Goal: Information Seeking & Learning: Find specific fact

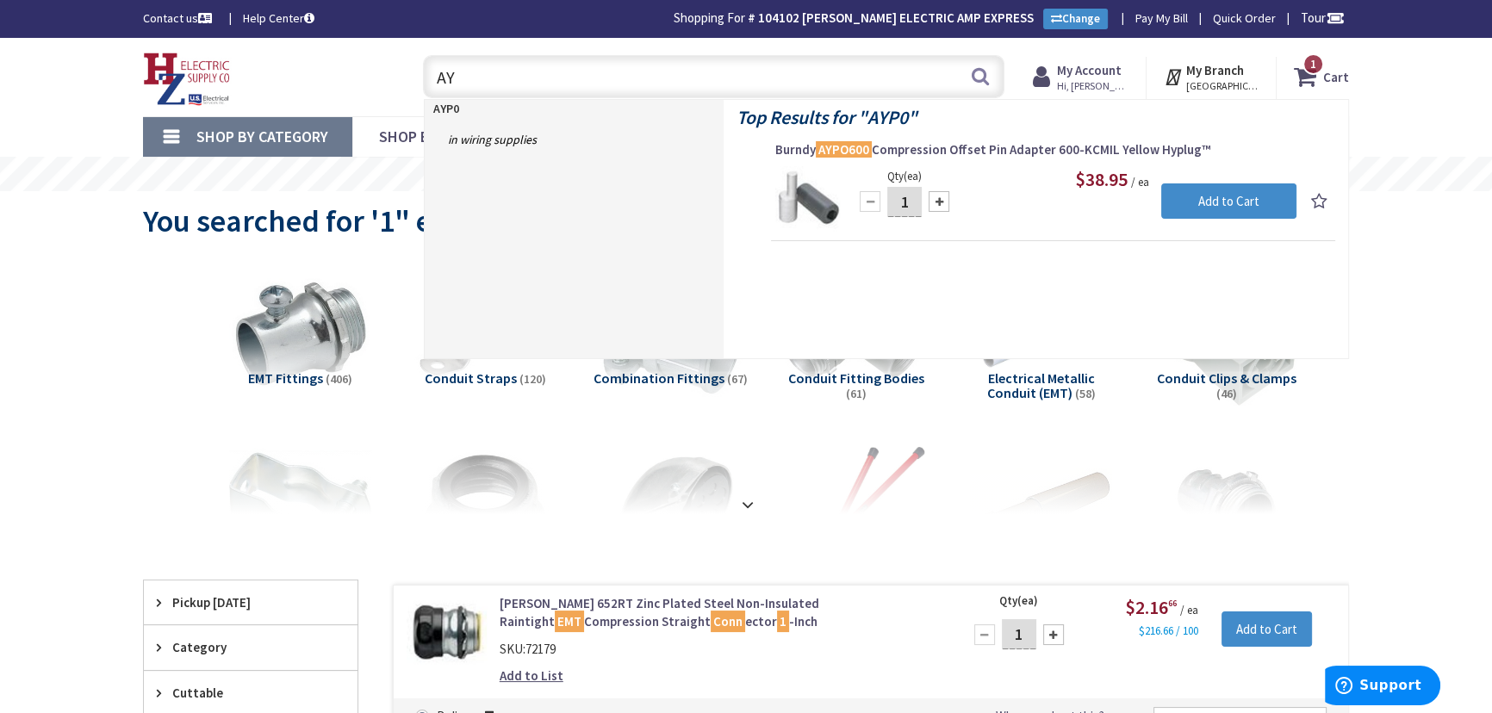
type input "A"
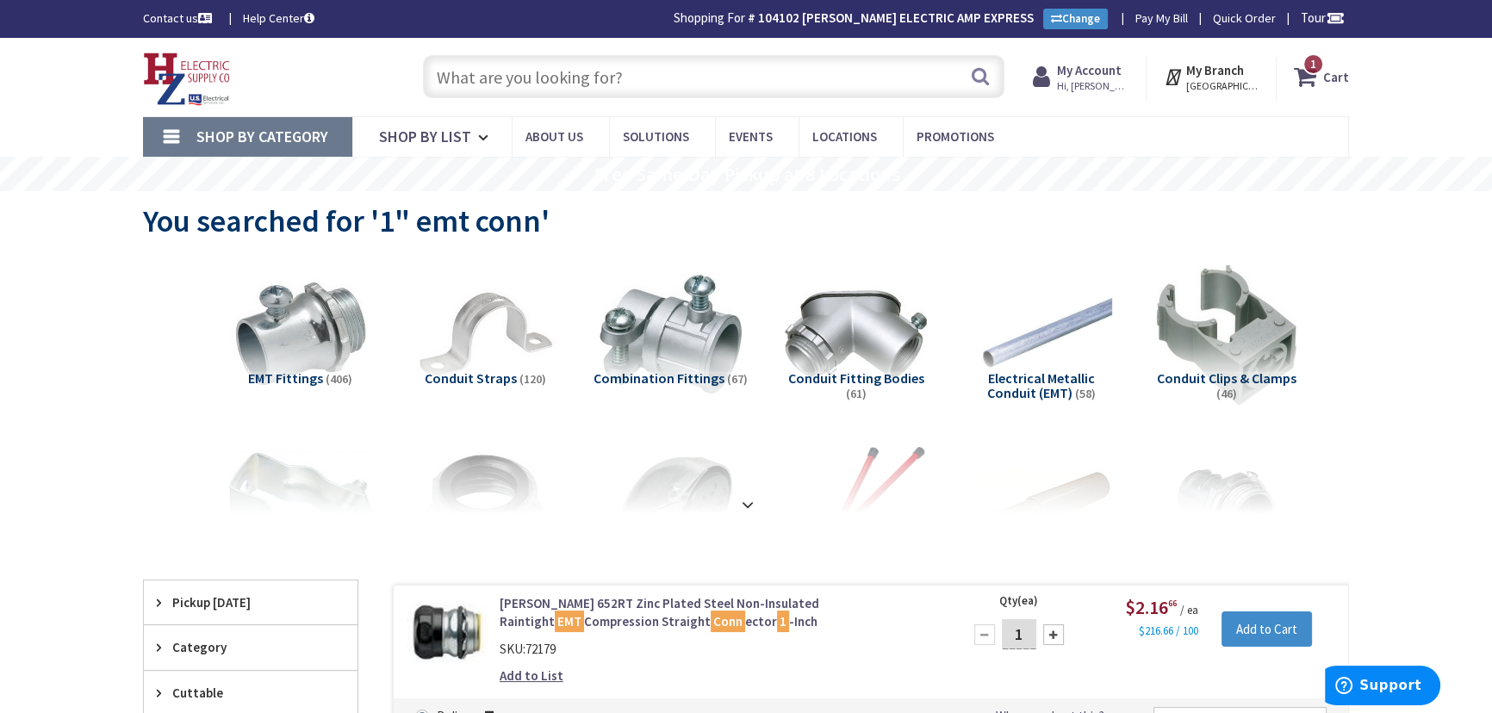
type input "I"
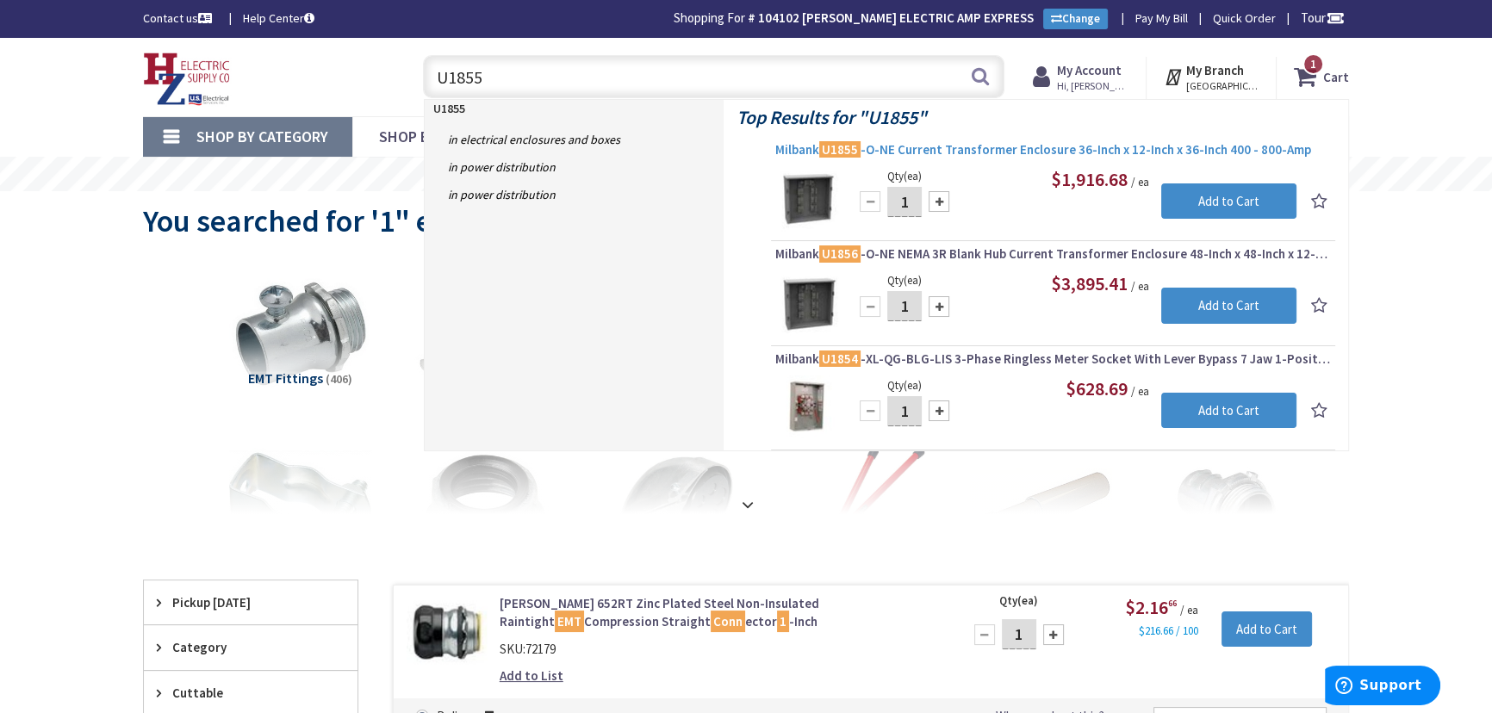
type input "U1855"
click at [1163, 146] on span "Milbank U1855 -O-NE Current Transformer Enclosure 36-Inch x 12-Inch x 36-Inch 4…" at bounding box center [1052, 149] width 555 height 17
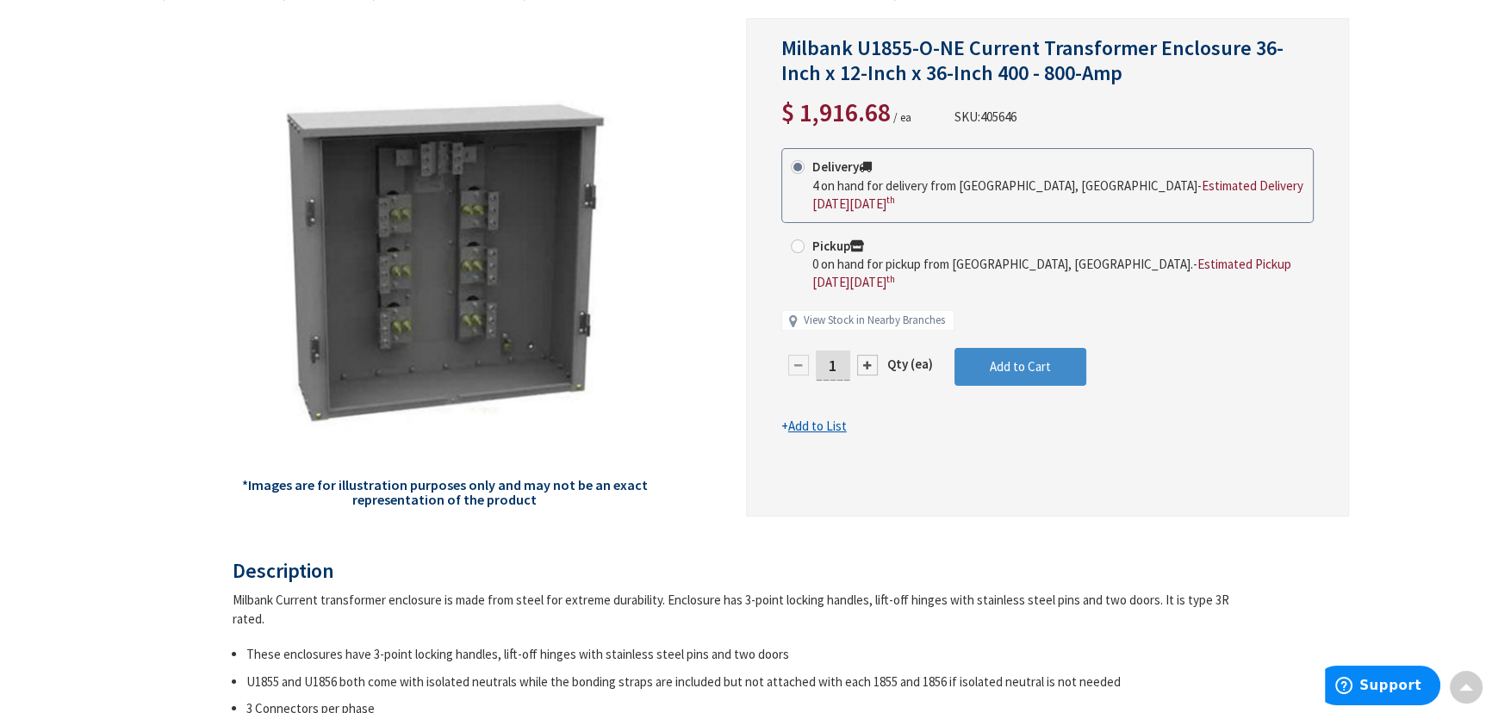
scroll to position [237, 0]
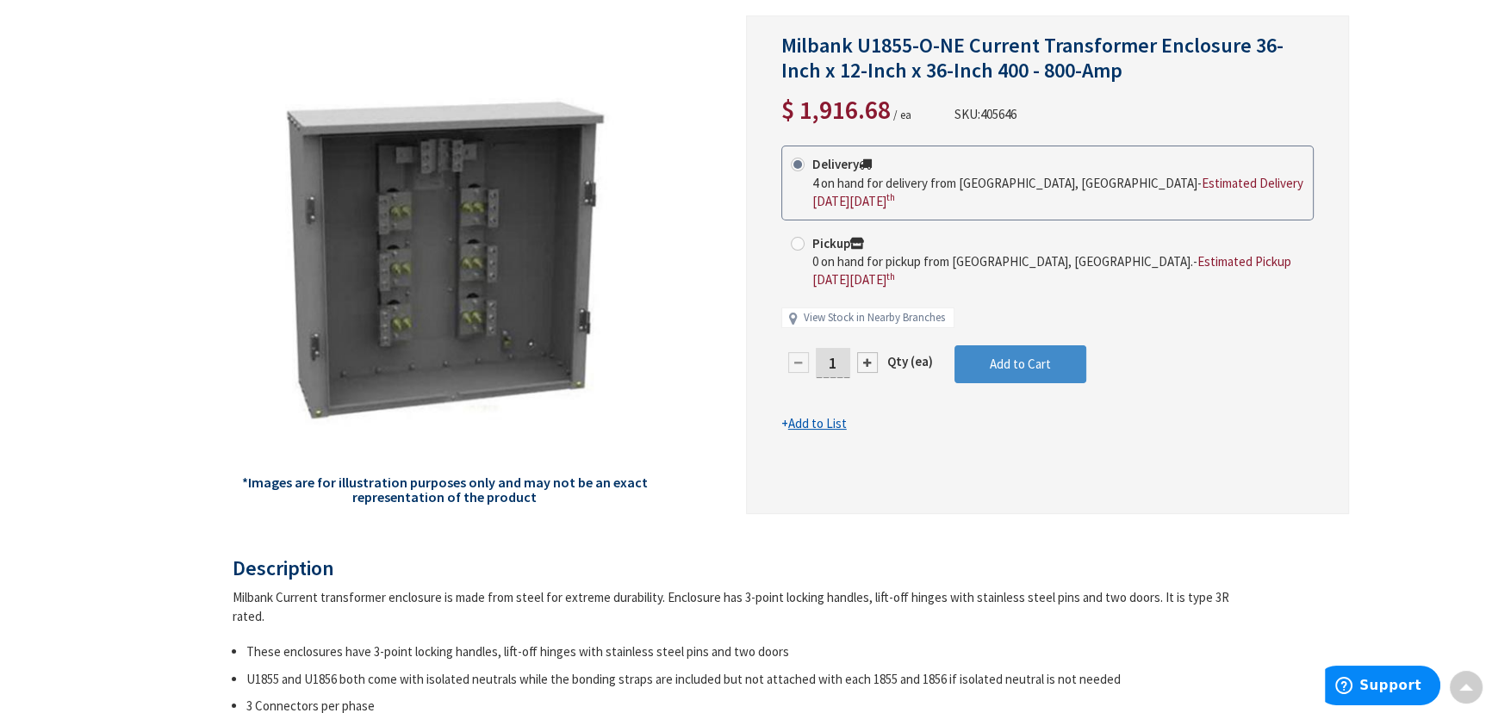
type input "[PERSON_NAME][GEOGRAPHIC_DATA], [GEOGRAPHIC_DATA]"
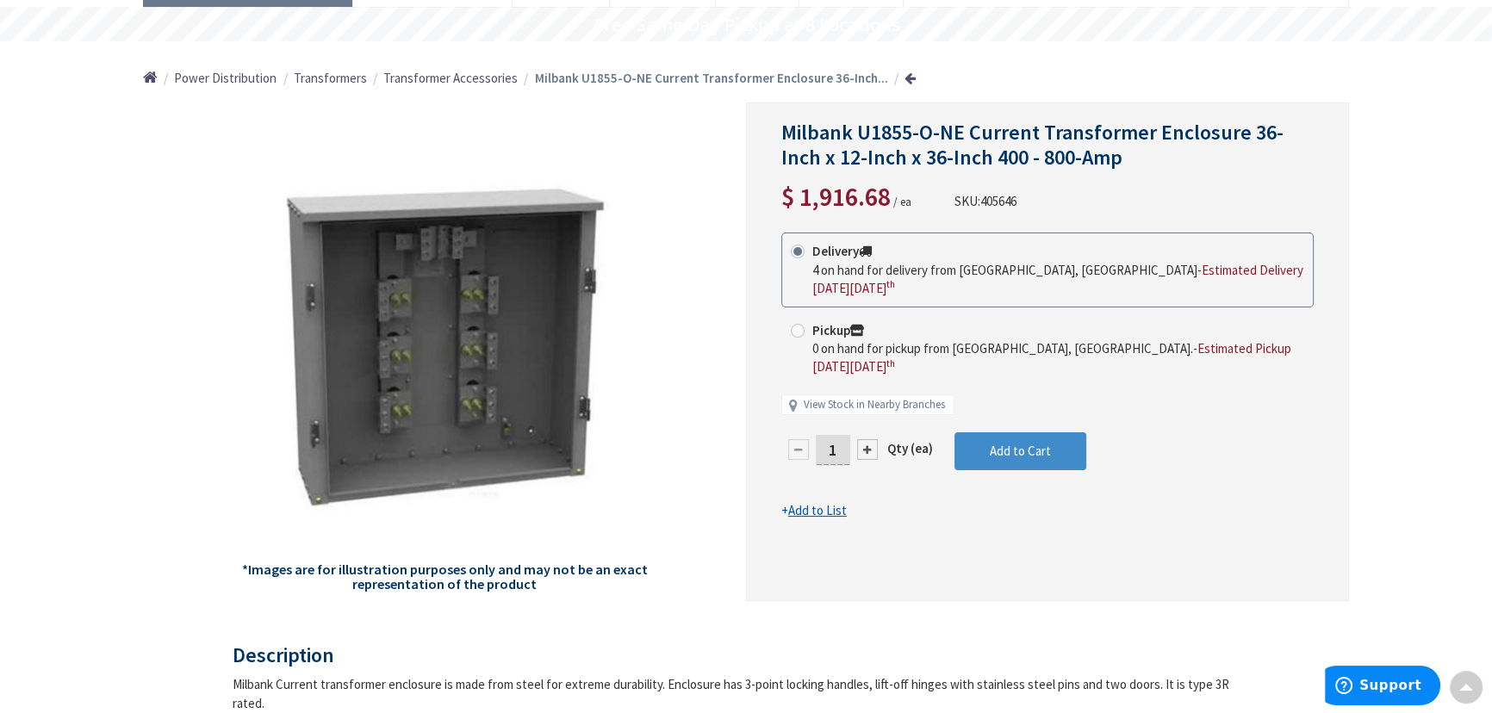
scroll to position [9, 0]
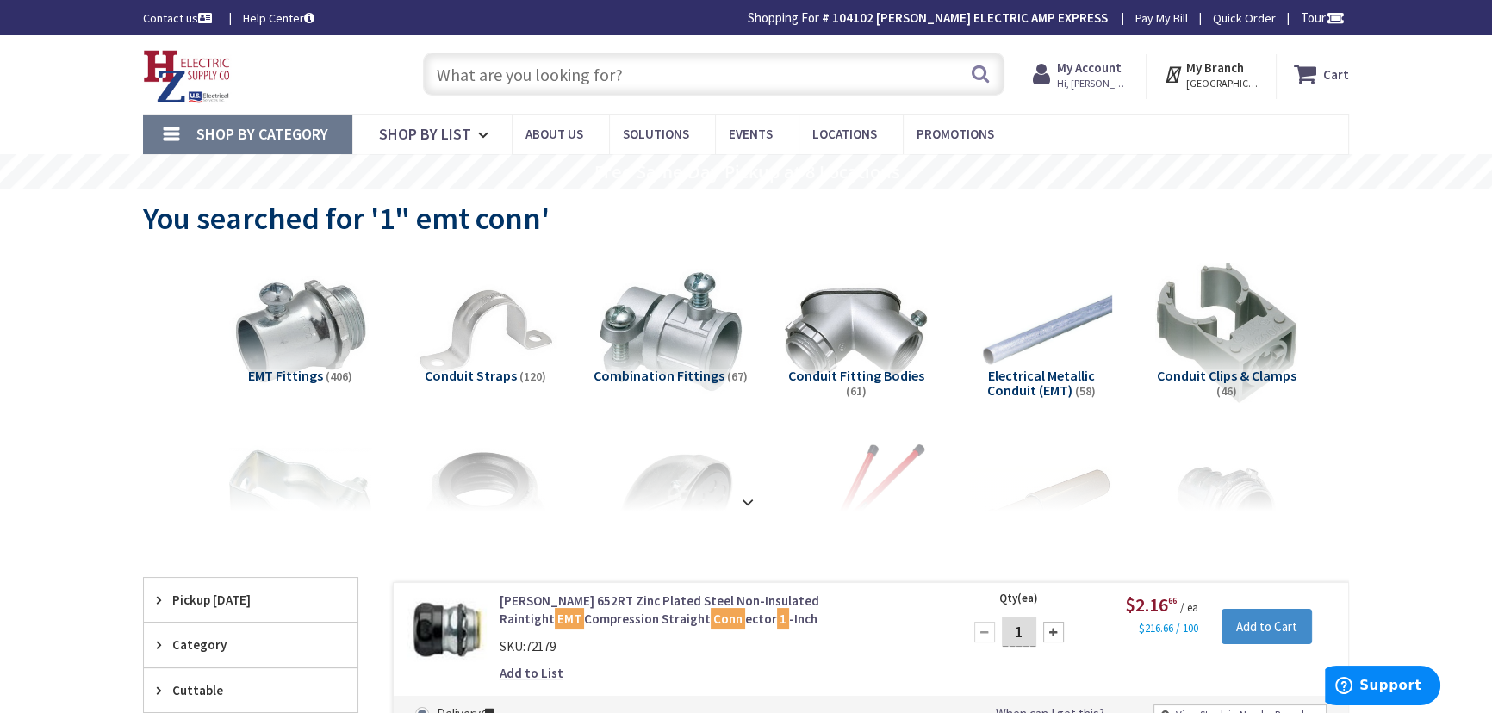
type input "US7478-O-81-NOE"
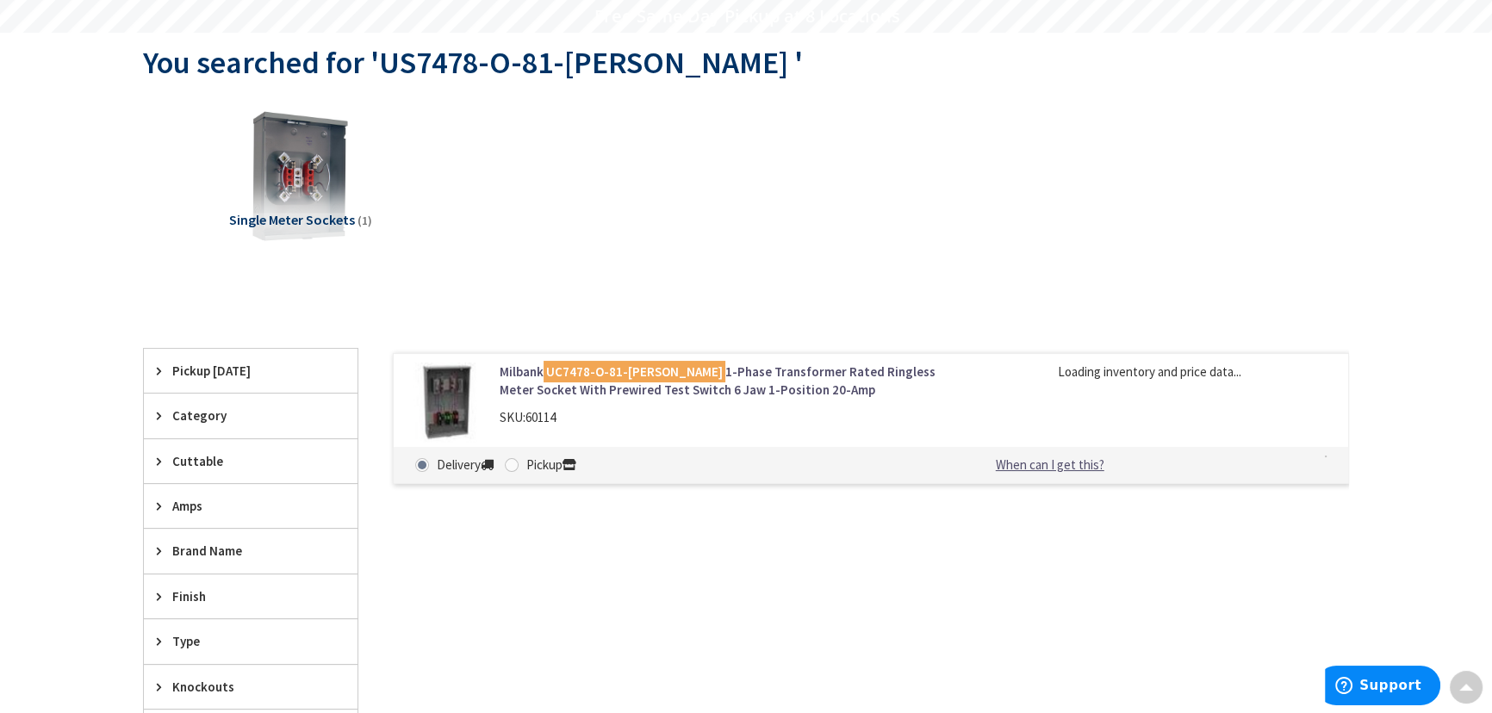
scroll to position [158, 0]
